Goal: Find specific page/section: Find specific page/section

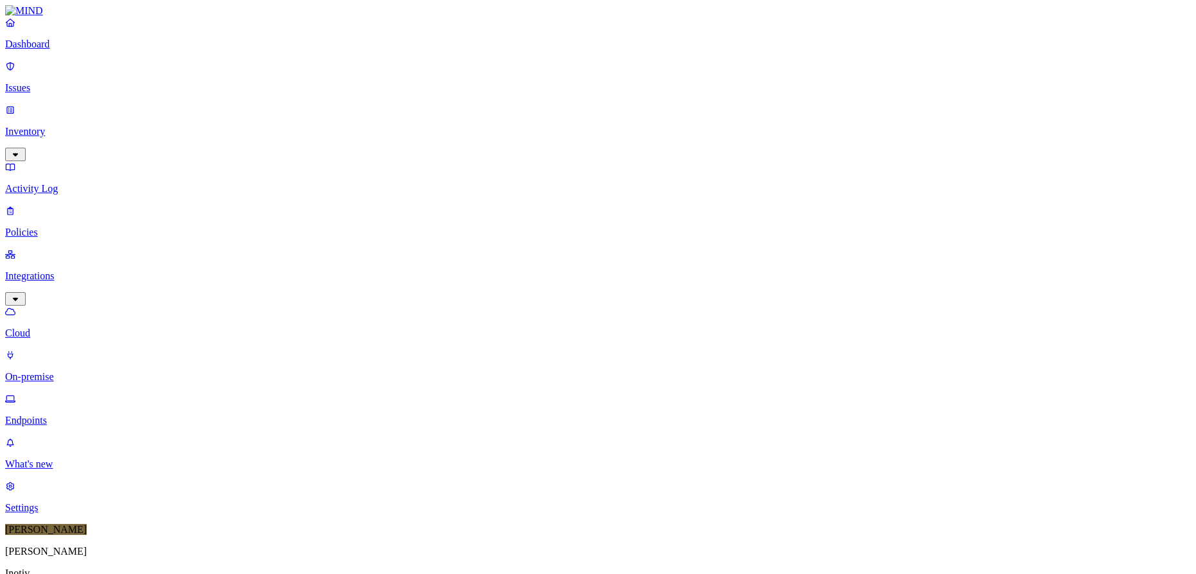
scroll to position [329, 0]
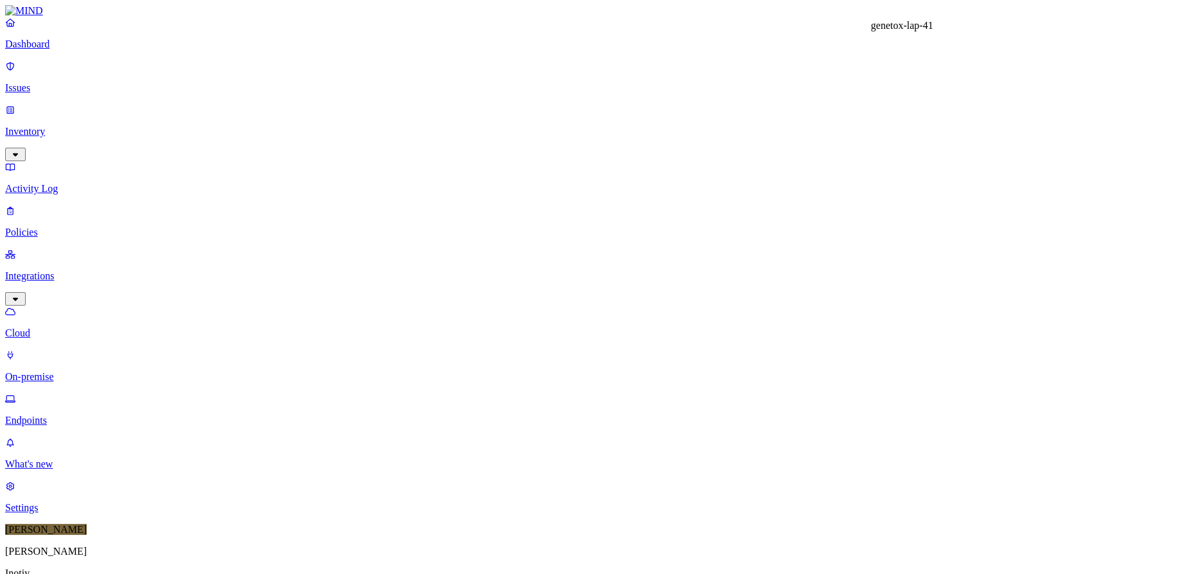
copy h3 "genetox-lap-41"
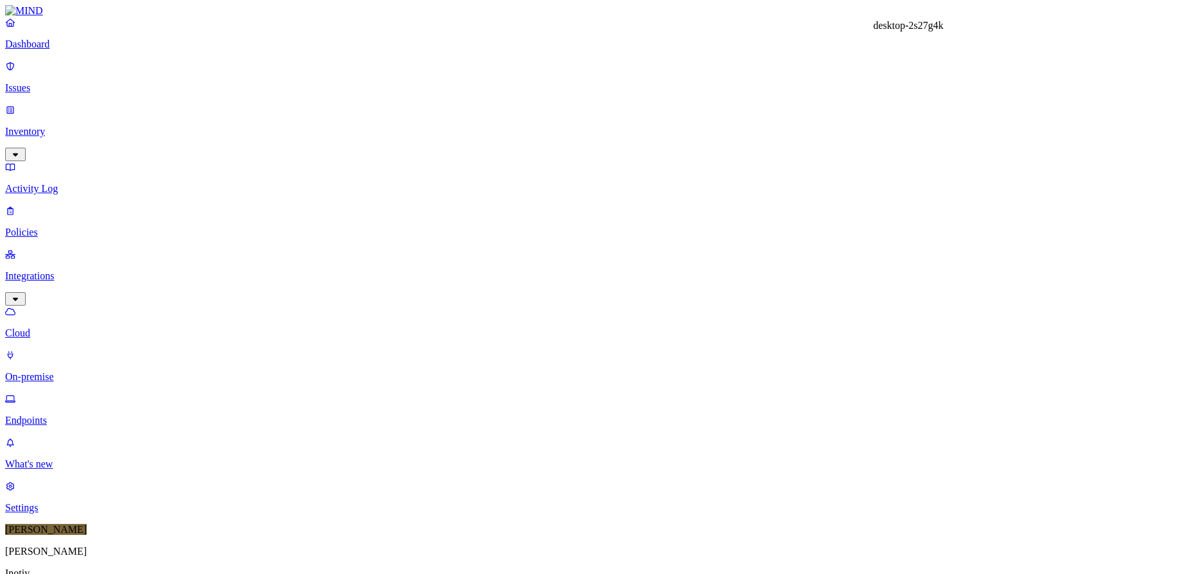
copy h3 "desktop-2s27g4k"
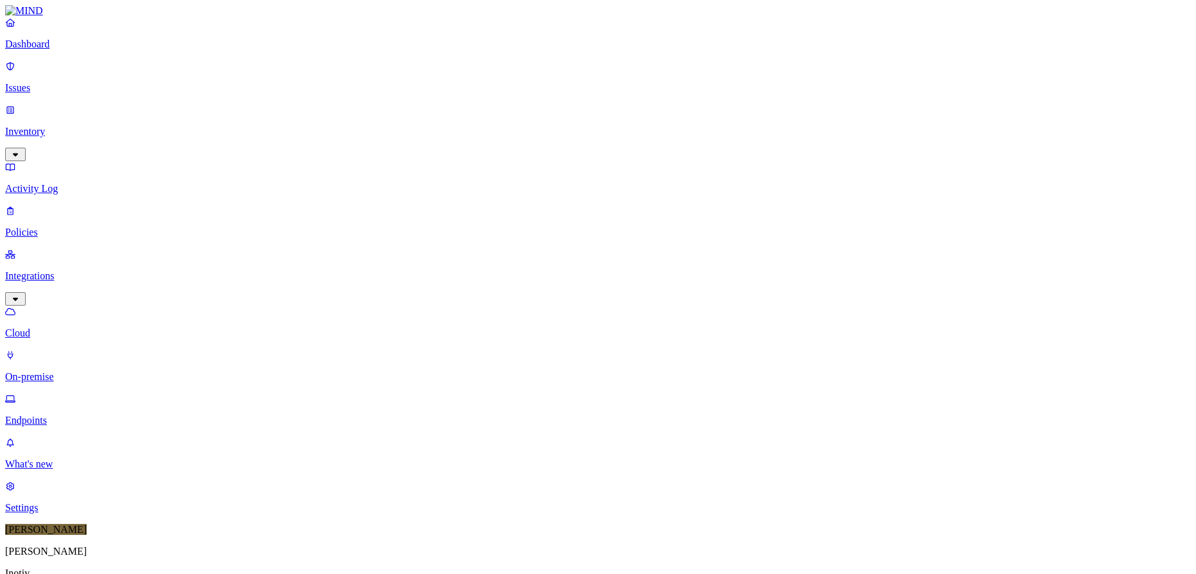
drag, startPoint x: 420, startPoint y: 123, endPoint x: 486, endPoint y: 134, distance: 67.8
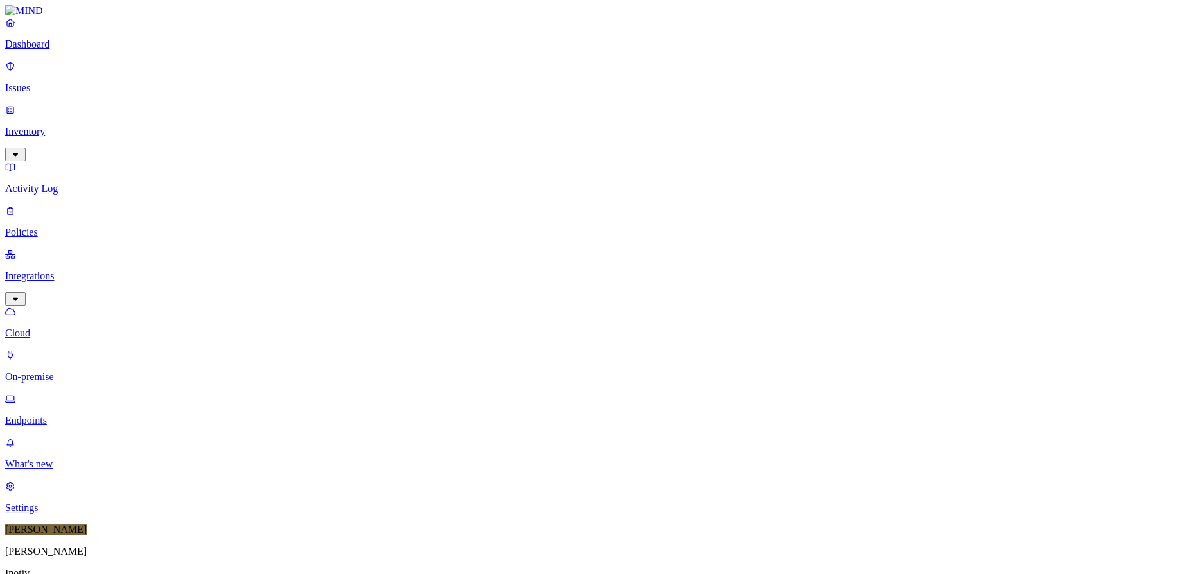
copy h3 "us430ts-56s0cz3"
